Goal: Task Accomplishment & Management: Complete application form

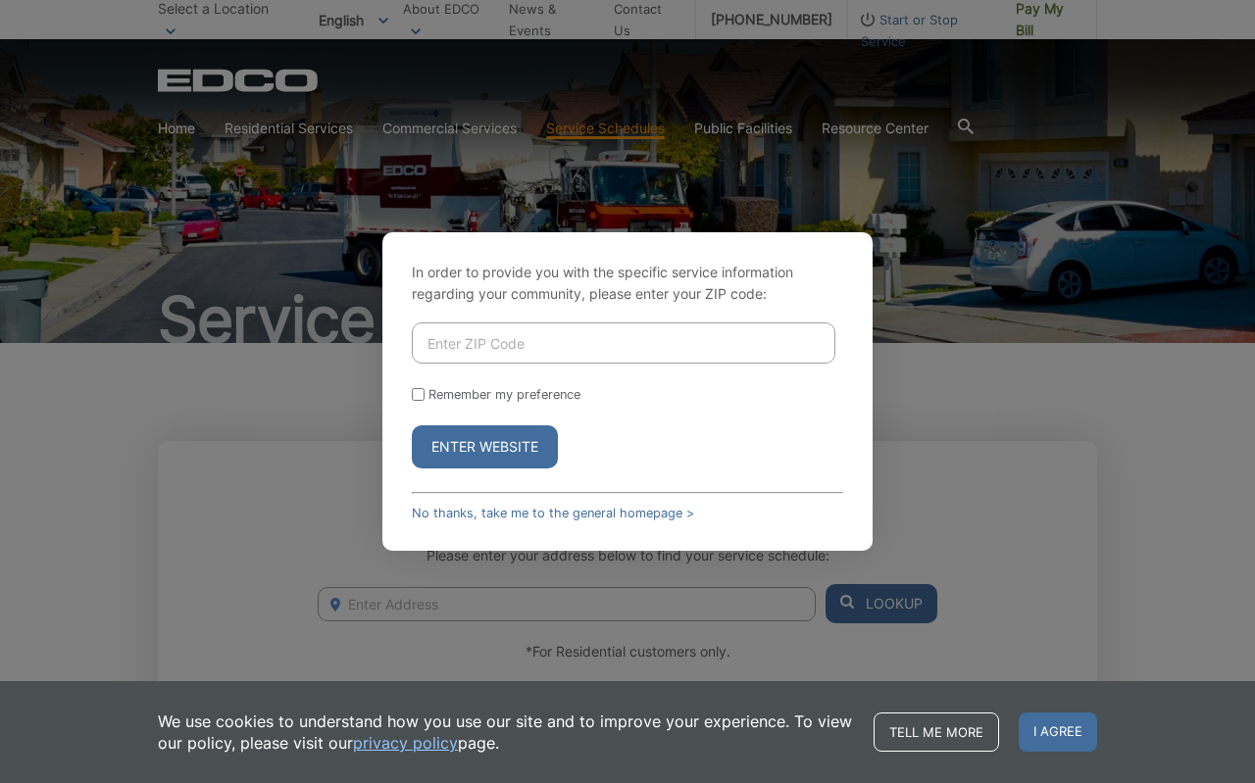
click at [606, 350] on input "Enter ZIP Code" at bounding box center [624, 343] width 424 height 41
type input "92014"
click at [516, 452] on button "Enter Website" at bounding box center [485, 447] width 146 height 43
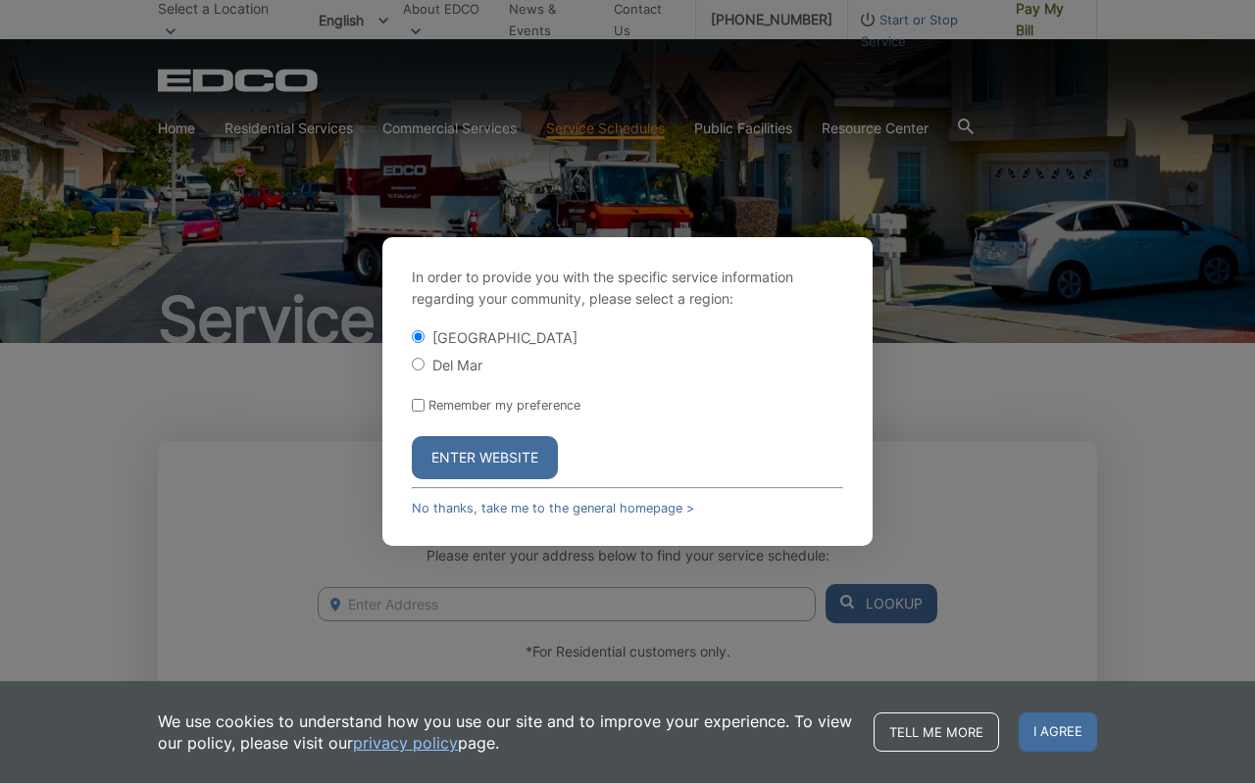
click at [414, 358] on input "Del Mar" at bounding box center [418, 364] width 13 height 13
radio input "true"
click at [484, 459] on button "Enter Website" at bounding box center [485, 457] width 146 height 43
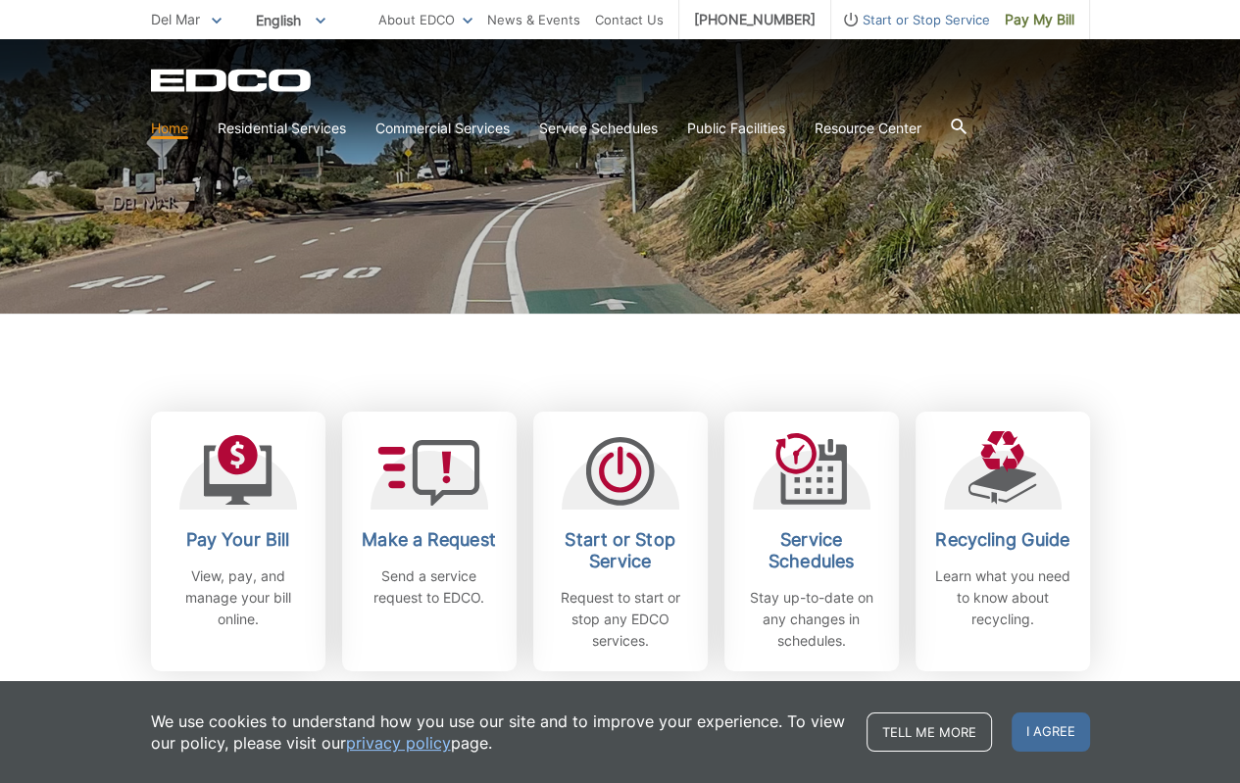
scroll to position [392, 0]
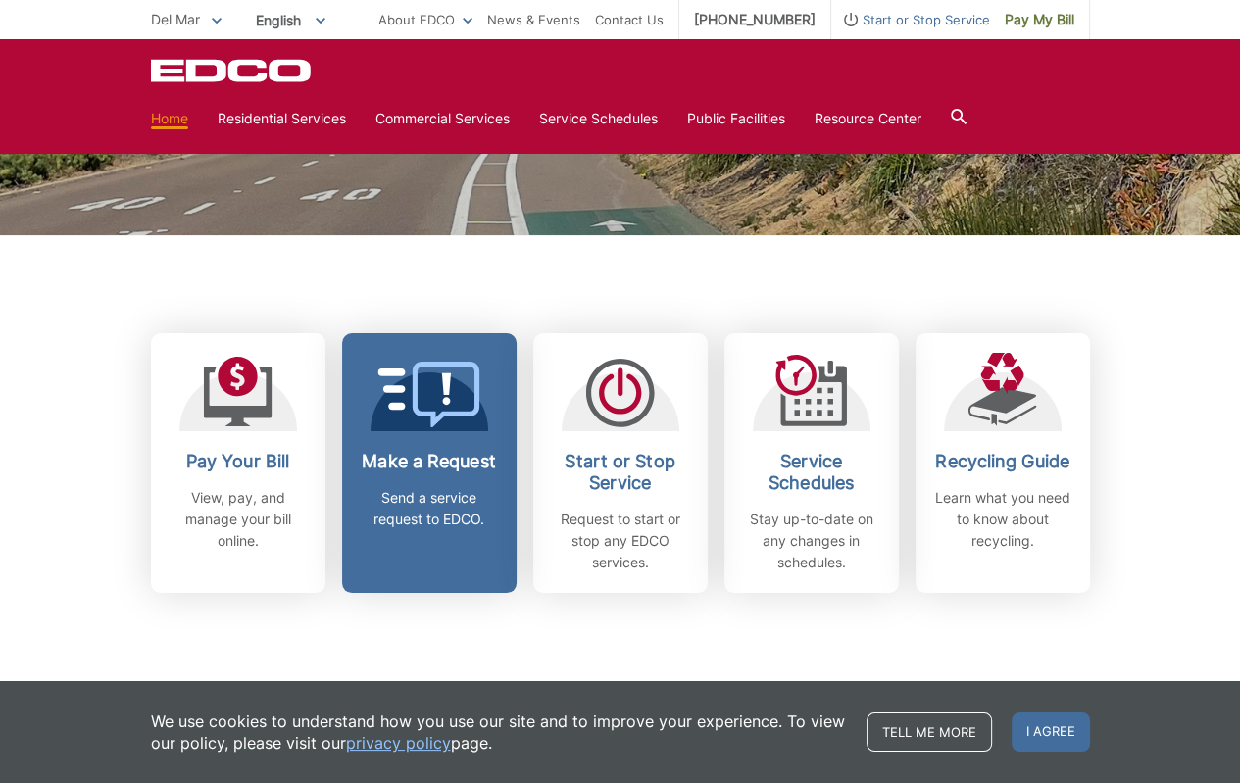
click at [443, 443] on link "Make a Request Send a service request to EDCO." at bounding box center [429, 463] width 175 height 260
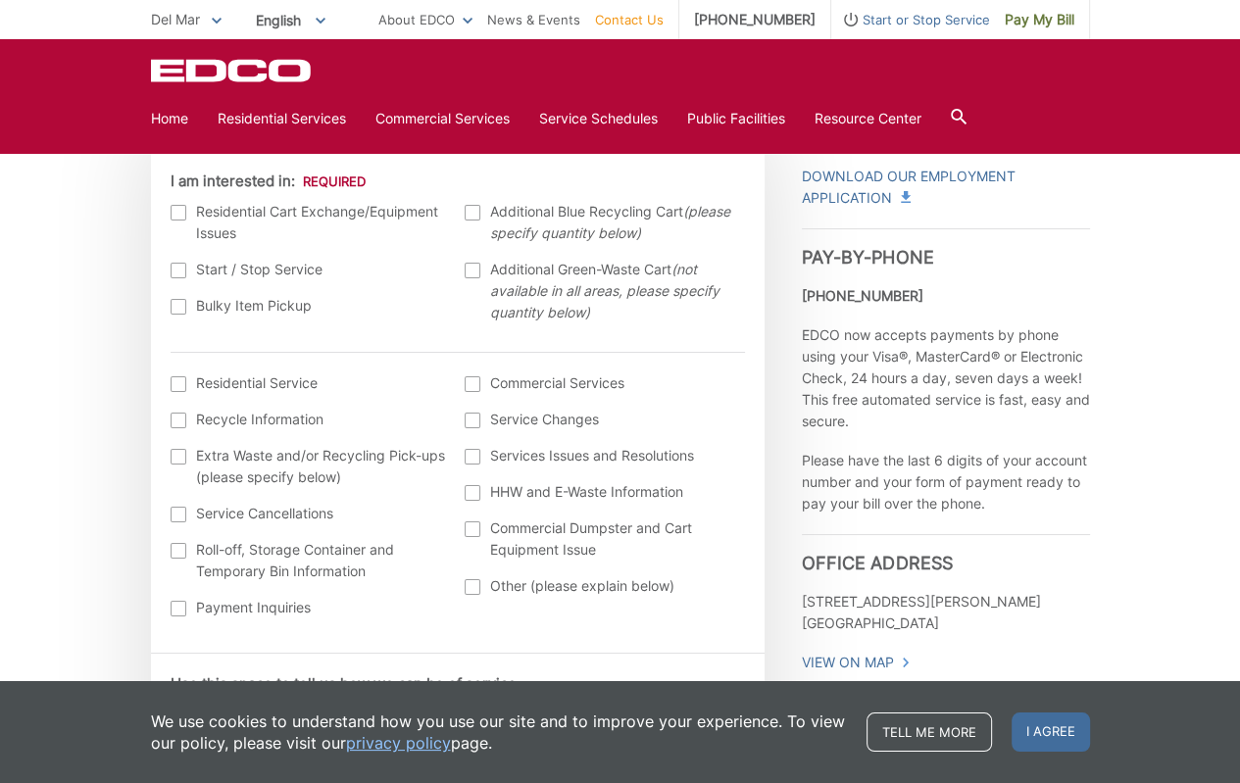
scroll to position [588, 0]
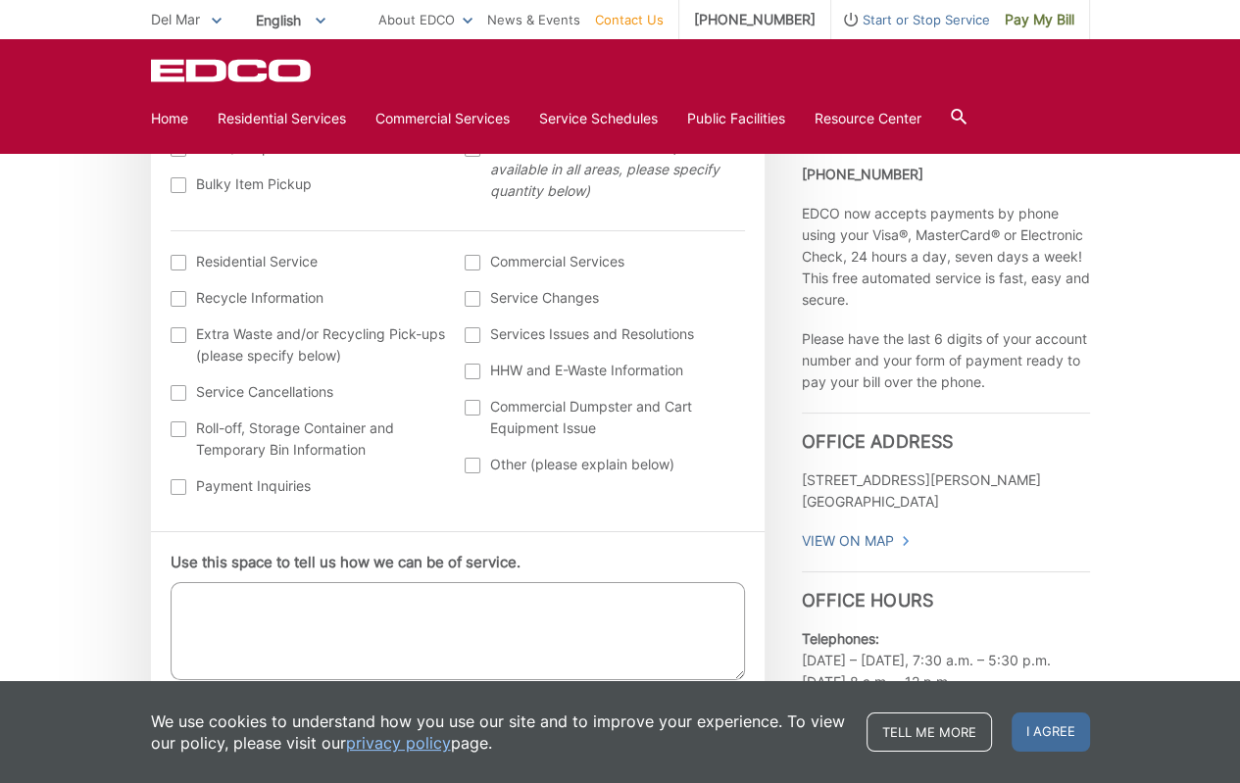
click at [470, 466] on div at bounding box center [473, 466] width 16 height 16
click at [0, 0] on input "Other (please explain below)" at bounding box center [0, 0] width 0 height 0
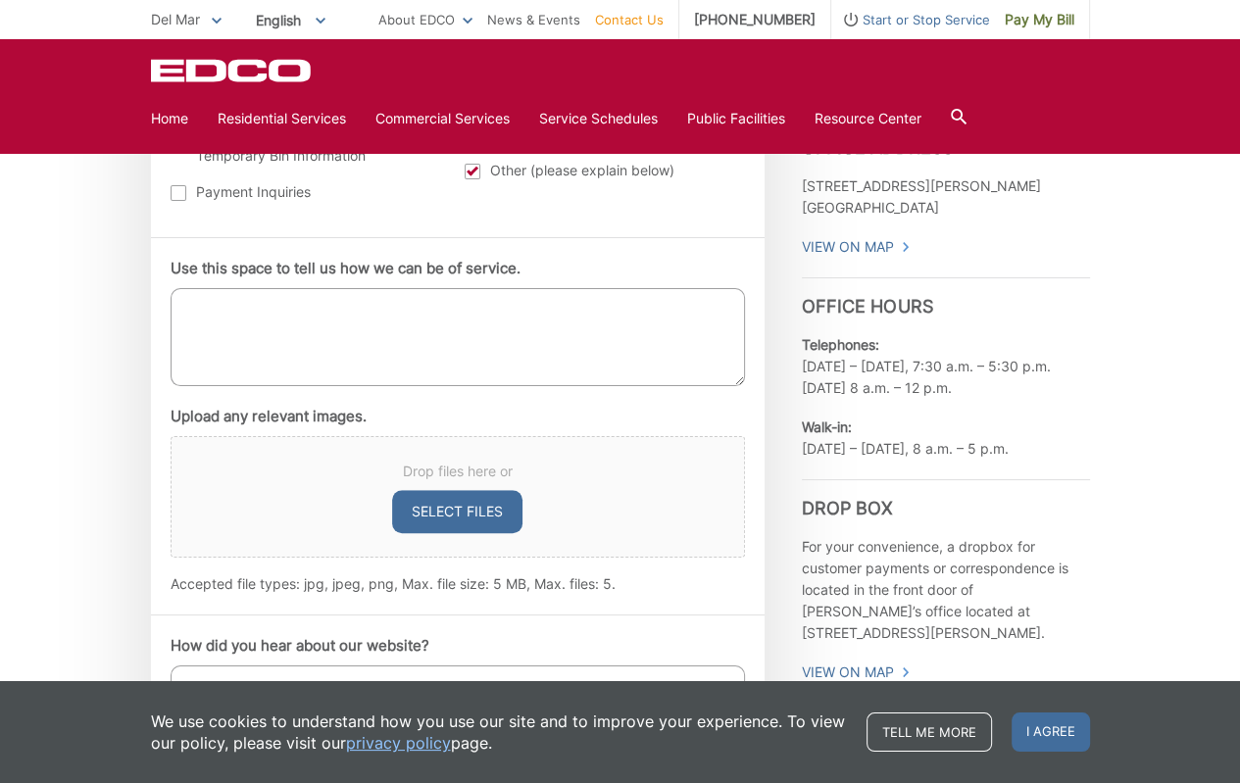
click at [239, 331] on textarea "Use this space to tell us how we can be of service." at bounding box center [458, 337] width 575 height 98
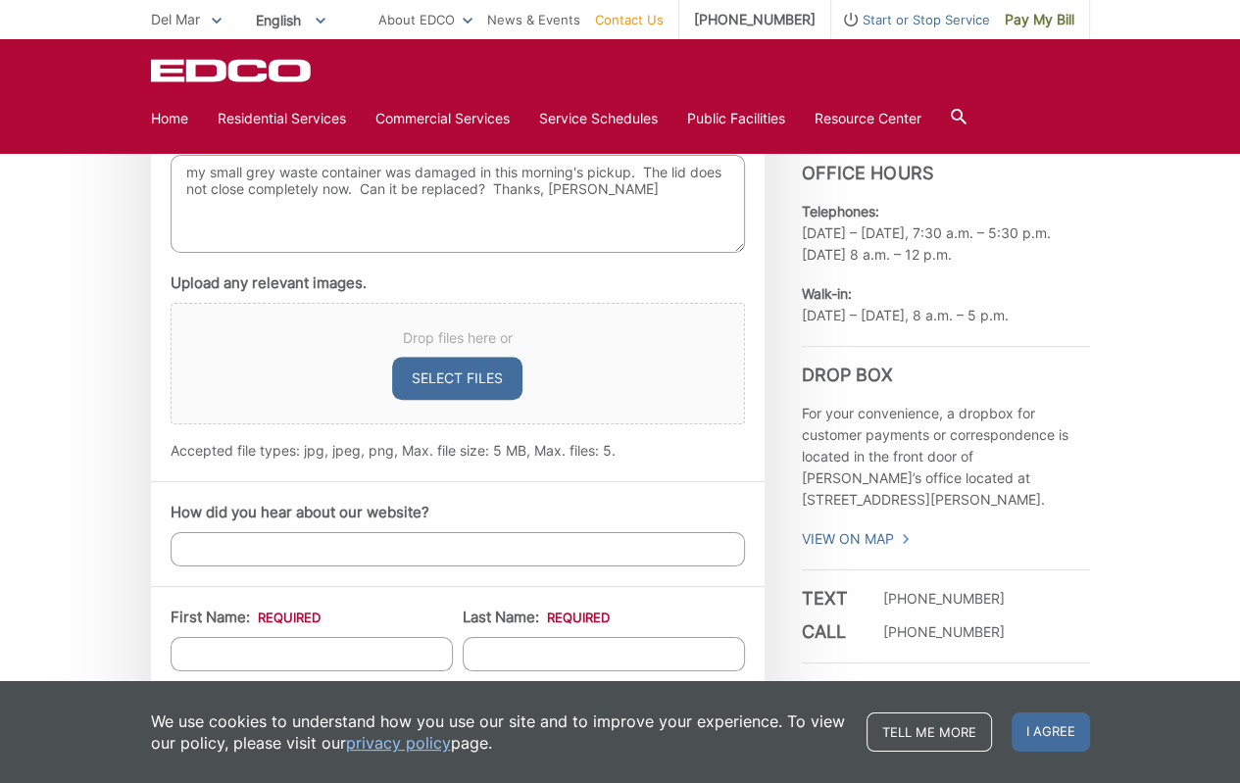
scroll to position [1078, 0]
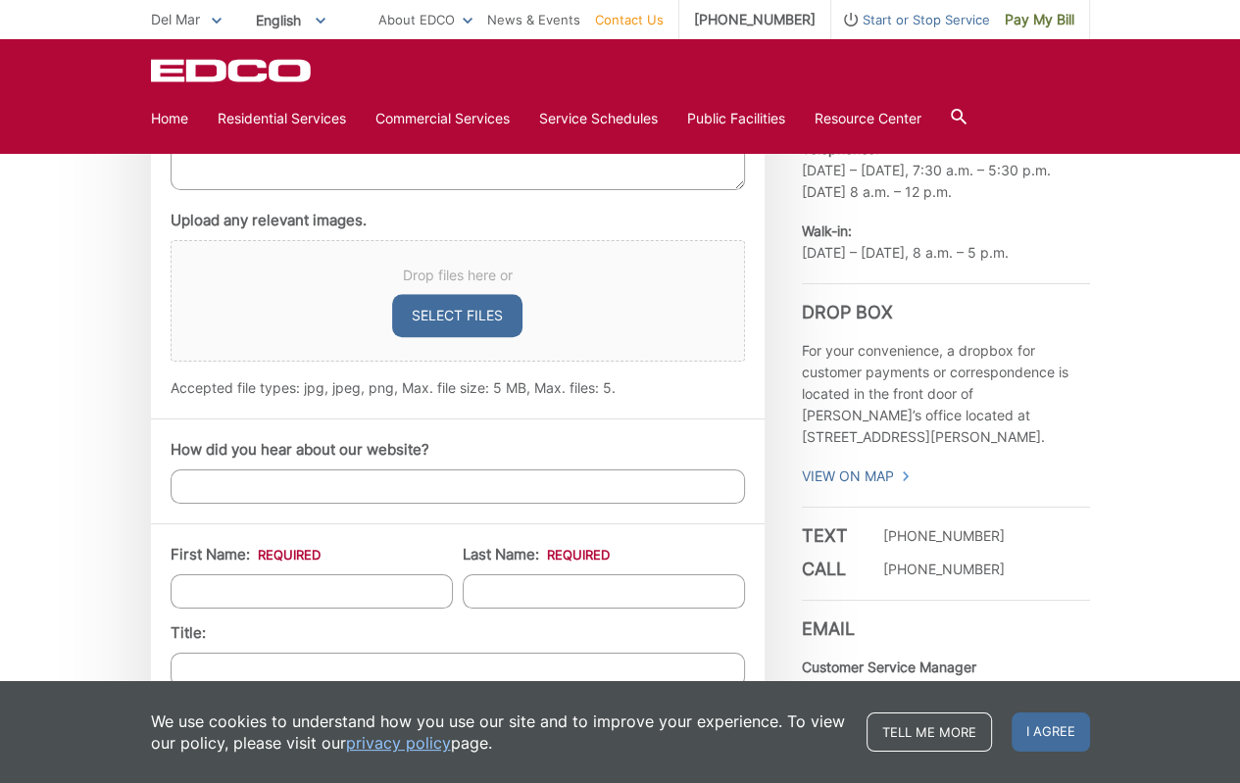
type textarea "my small grey waste container was damaged in this morning's pickup. The lid doe…"
click at [319, 584] on input "First Name: *" at bounding box center [312, 592] width 282 height 34
type input "wendy"
type input "cordell"
type input "1280 Luneta Dr"
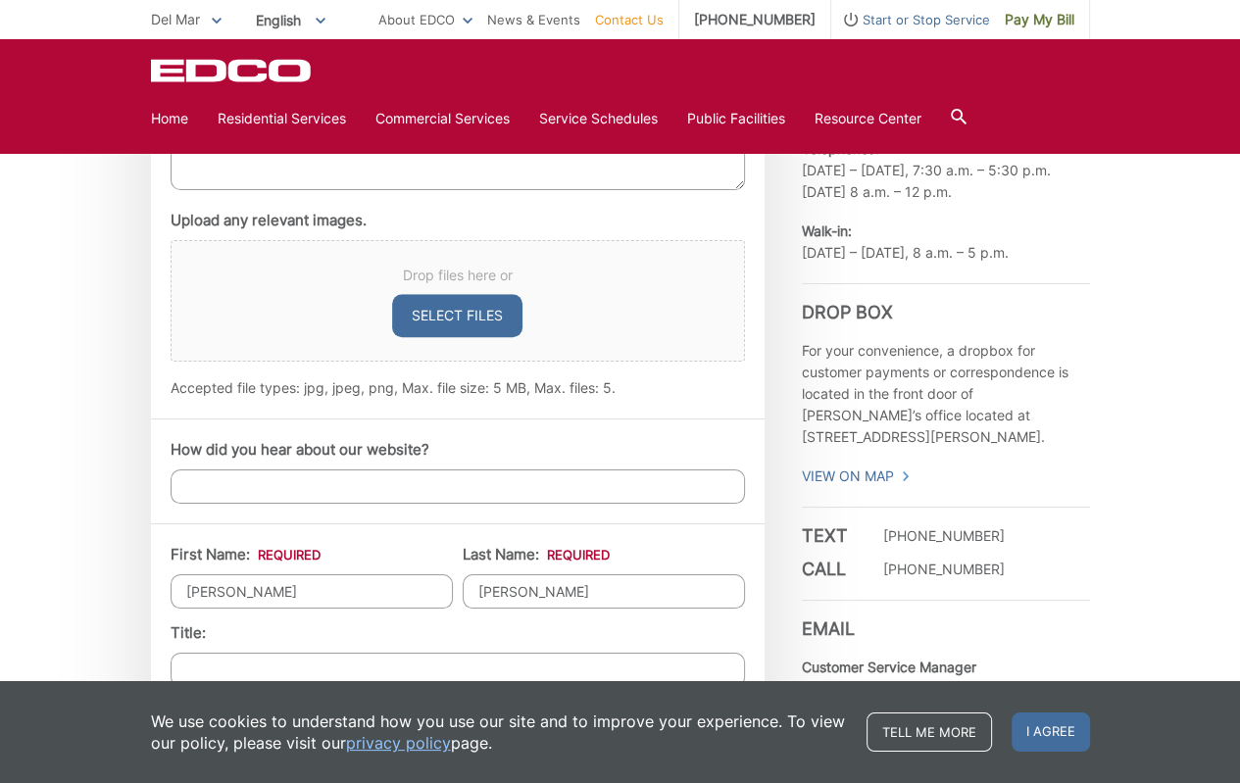
type input "Del Mar"
type input "92014"
type input "6199806975"
type input "wendycordell@rocketmail.com"
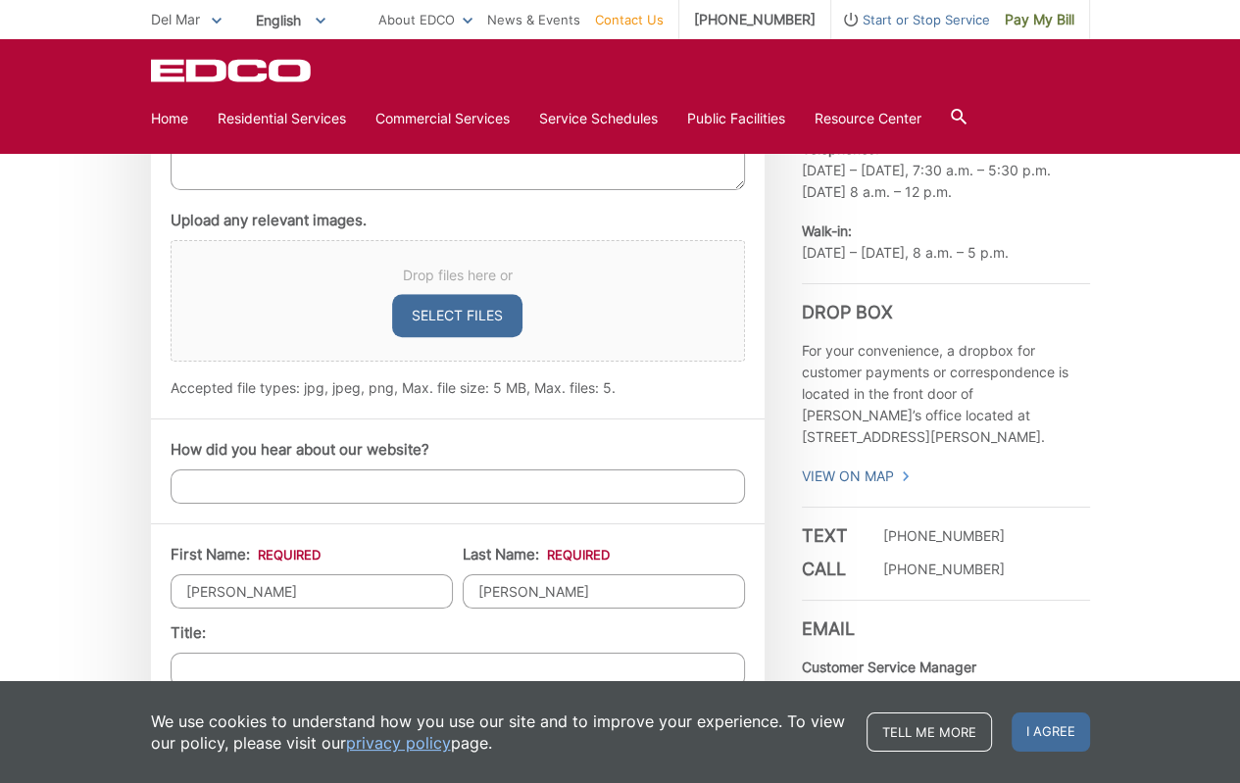
type input "(619) 980-6975"
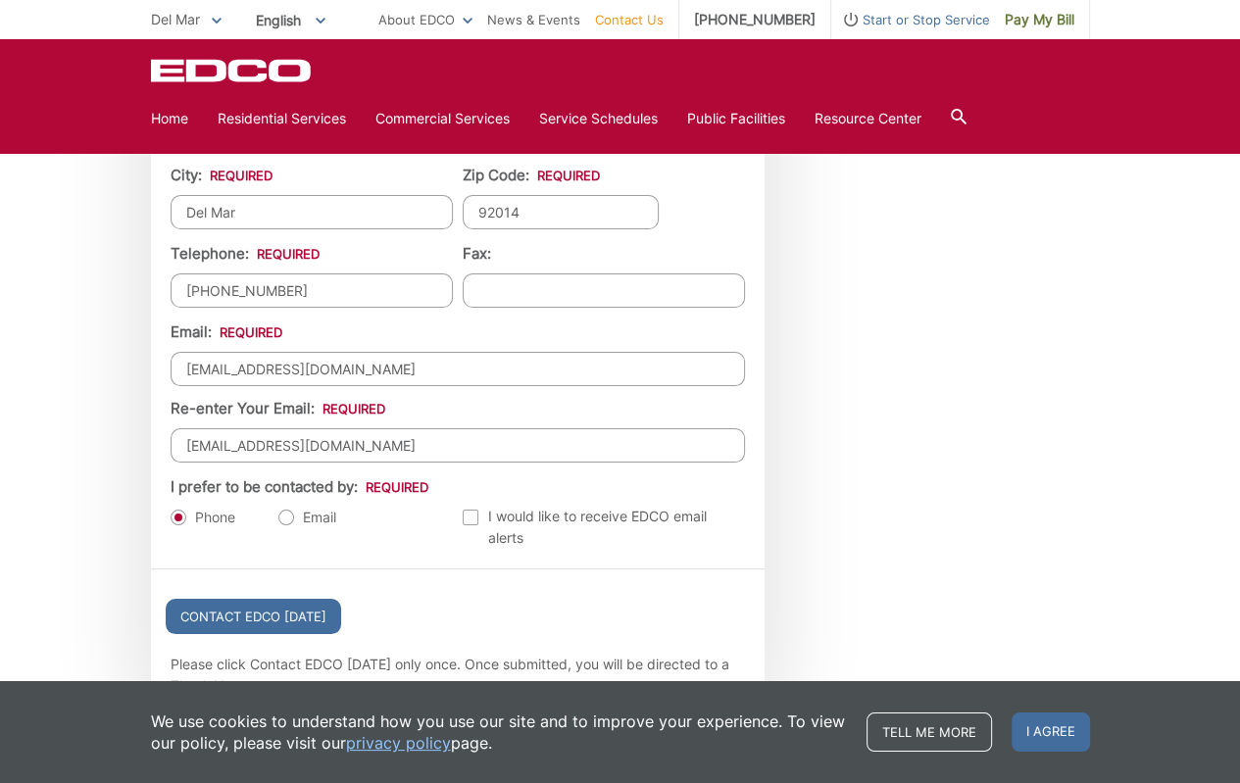
scroll to position [1863, 0]
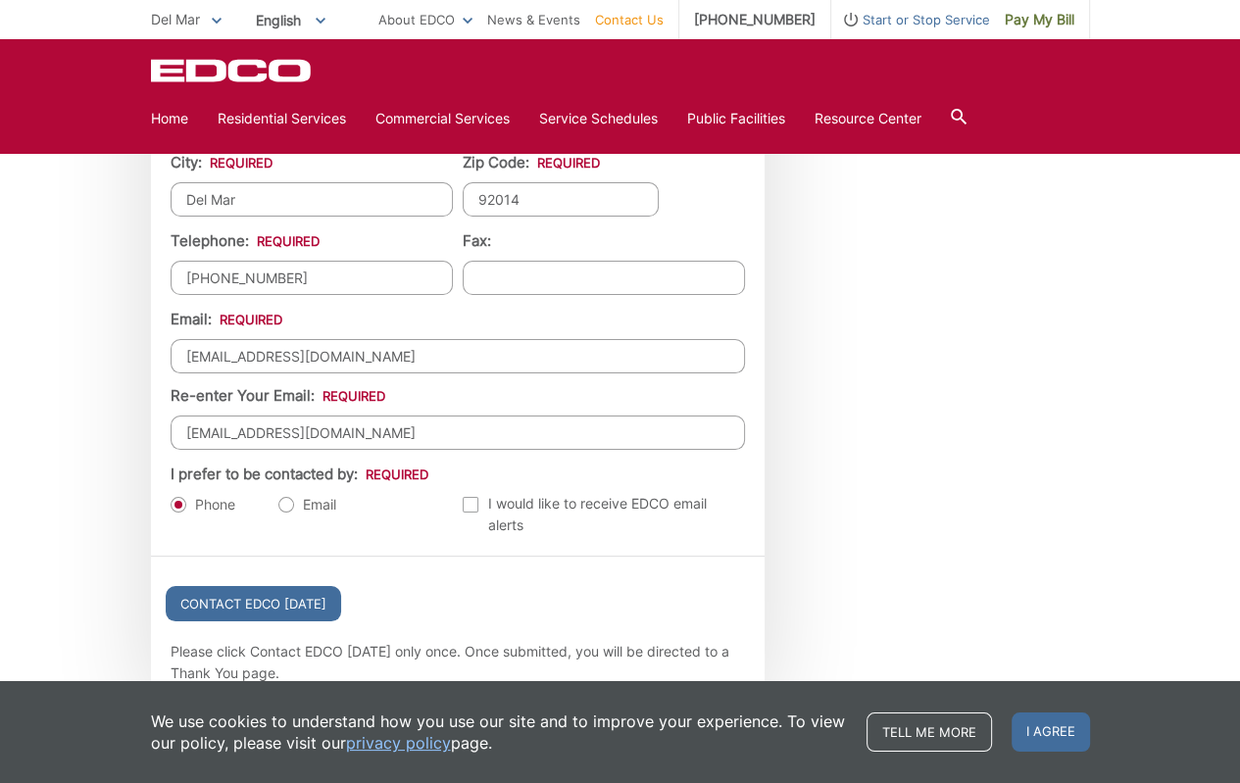
click at [290, 502] on label "Email" at bounding box center [307, 505] width 58 height 20
radio input "true"
click at [291, 600] on input "Contact EDCO Today" at bounding box center [253, 603] width 175 height 35
